Goal: Task Accomplishment & Management: Complete application form

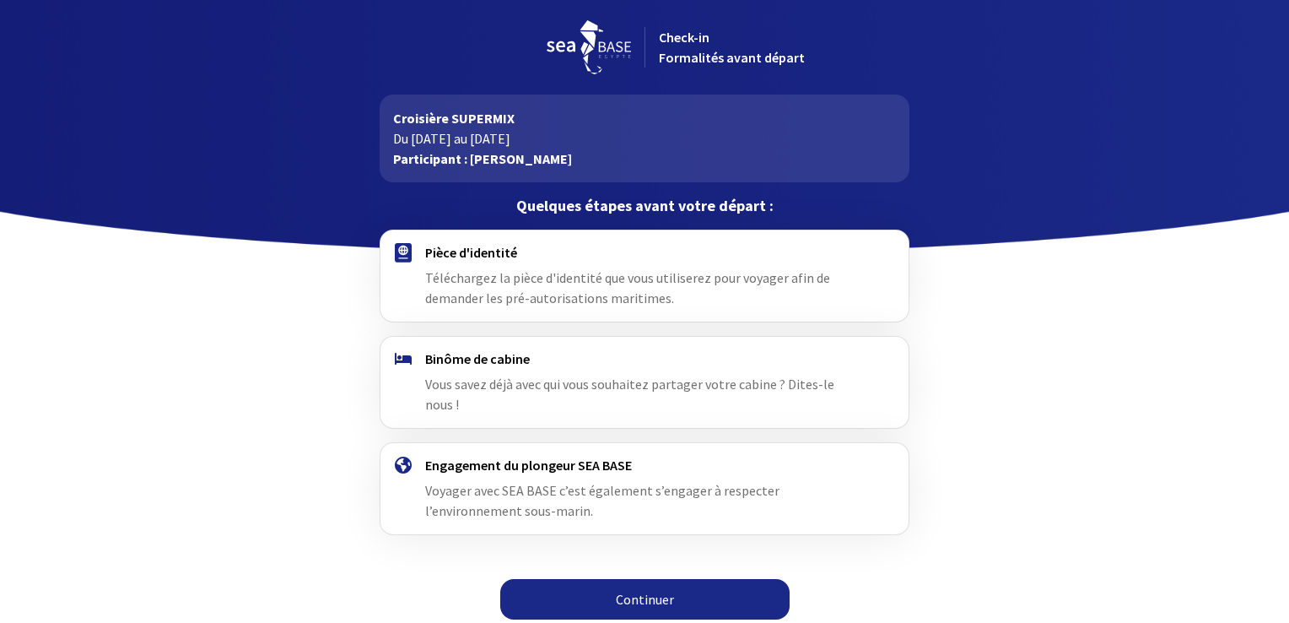
click at [496, 256] on h4 "Pièce d'identité" at bounding box center [644, 252] width 438 height 17
click at [463, 281] on span "Téléchargez la pièce d'identité que vous utiliserez pour voyager afin de demand…" at bounding box center [627, 287] width 405 height 37
click at [597, 579] on link "Continuer" at bounding box center [644, 599] width 289 height 40
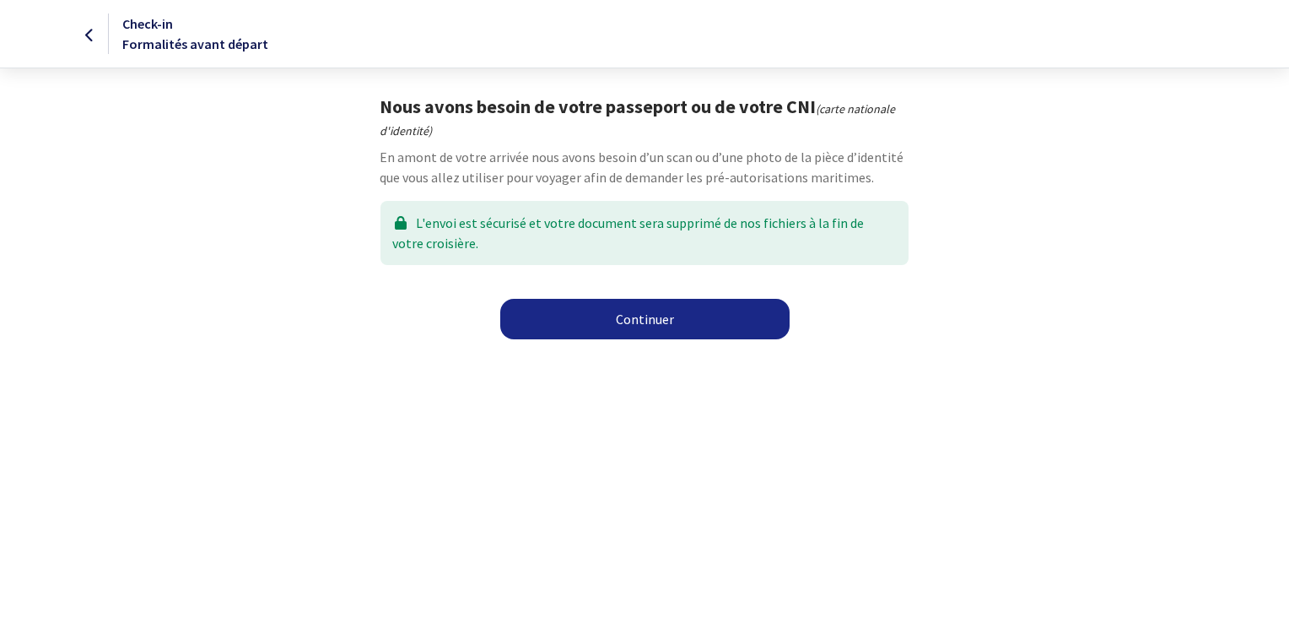
click at [631, 320] on link "Continuer" at bounding box center [644, 319] width 289 height 40
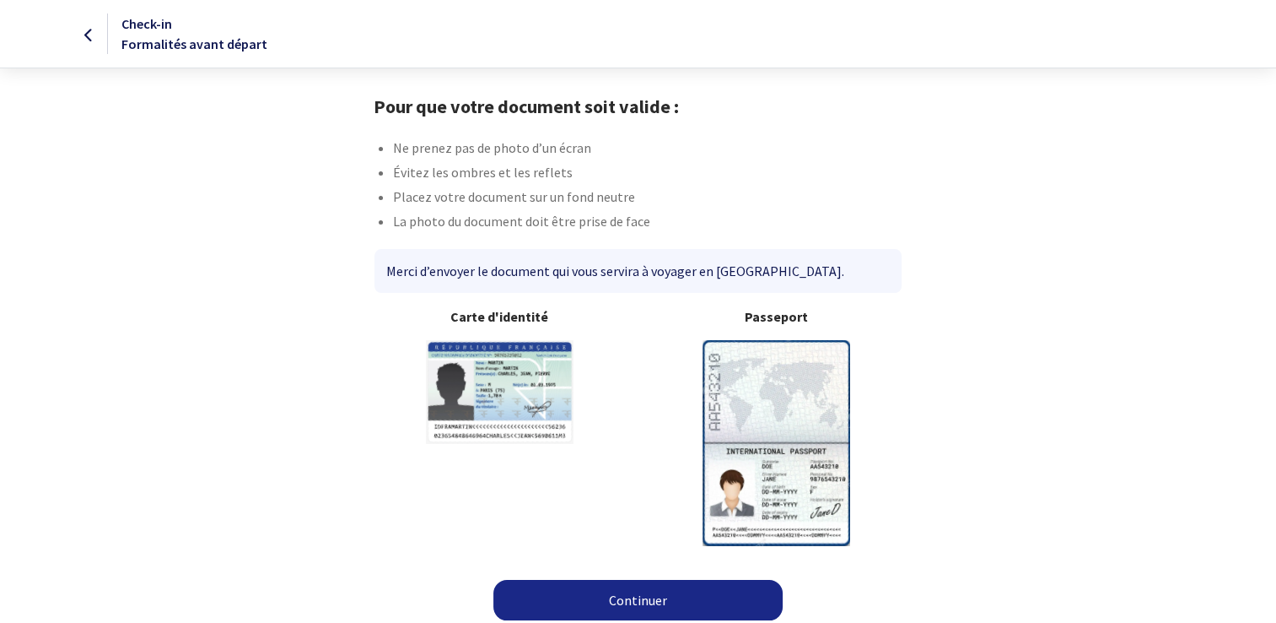
click at [786, 360] on img at bounding box center [777, 442] width 148 height 205
